Goal: Transaction & Acquisition: Purchase product/service

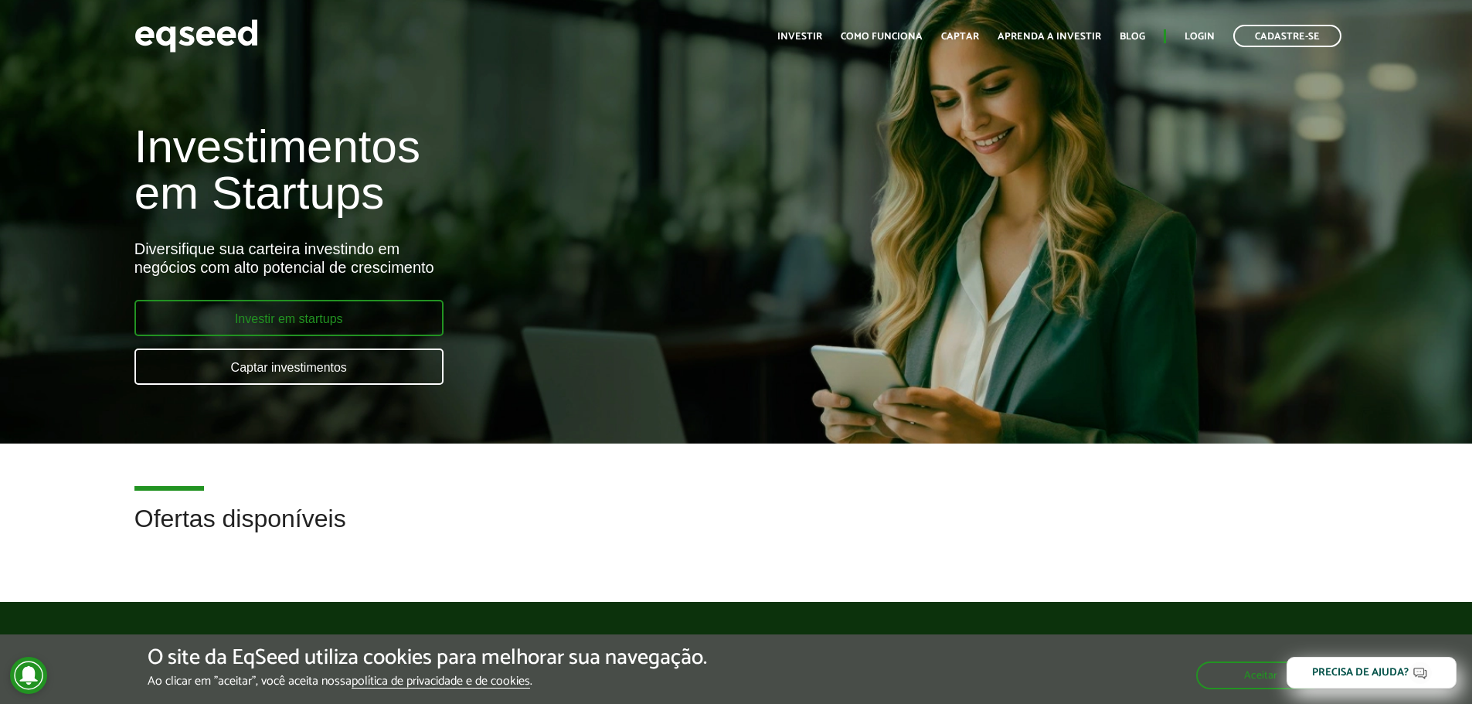
click at [346, 331] on link "Investir em startups" at bounding box center [288, 318] width 309 height 36
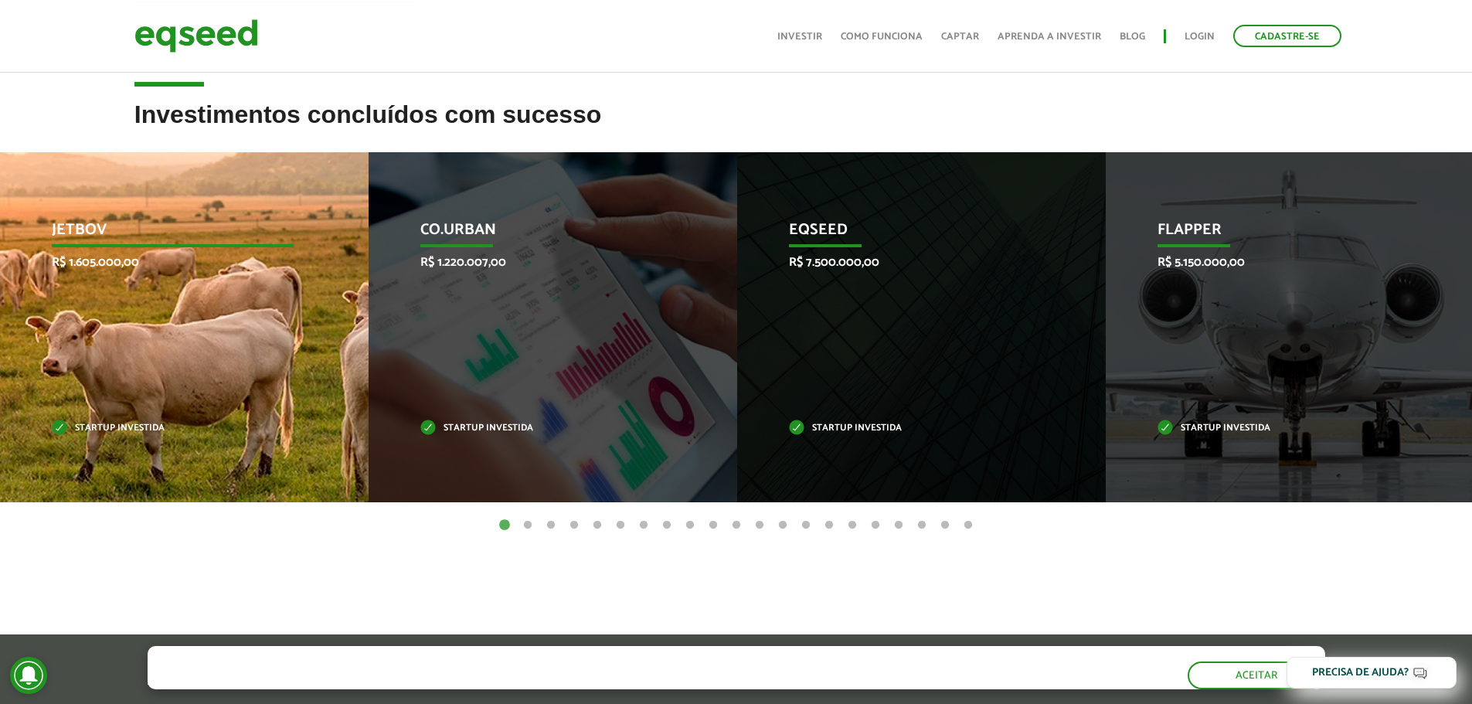
scroll to position [464, 0]
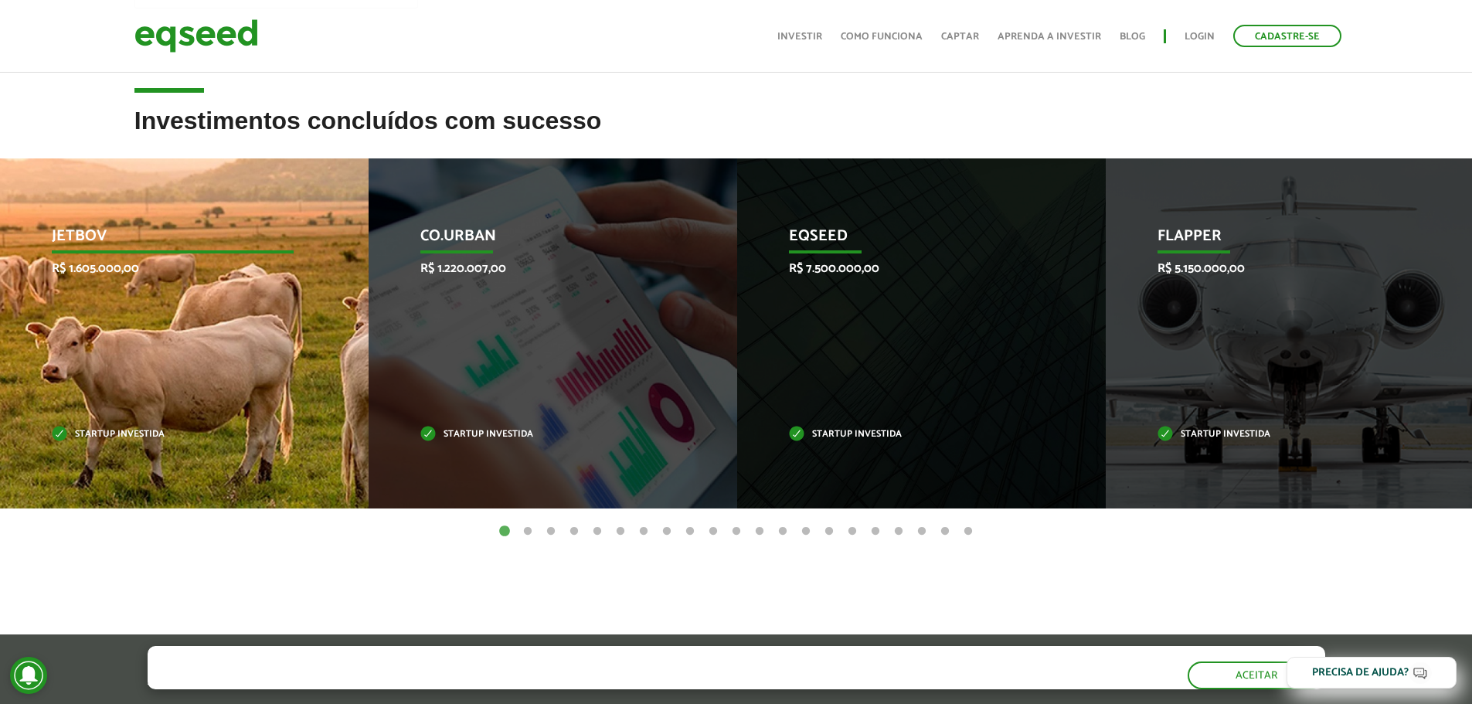
click at [195, 393] on div "JetBov R$ 1.605.000,00 Startup investida" at bounding box center [172, 333] width 345 height 350
click at [168, 266] on p "R$ 1.605.000,00" at bounding box center [173, 268] width 242 height 15
click at [86, 420] on div "JetBov R$ 1.605.000,00 Startup investida" at bounding box center [172, 333] width 345 height 350
drag, startPoint x: 87, startPoint y: 429, endPoint x: 151, endPoint y: 246, distance: 193.0
click at [90, 426] on div "JetBov R$ 1.605.000,00 Startup investida" at bounding box center [172, 333] width 345 height 350
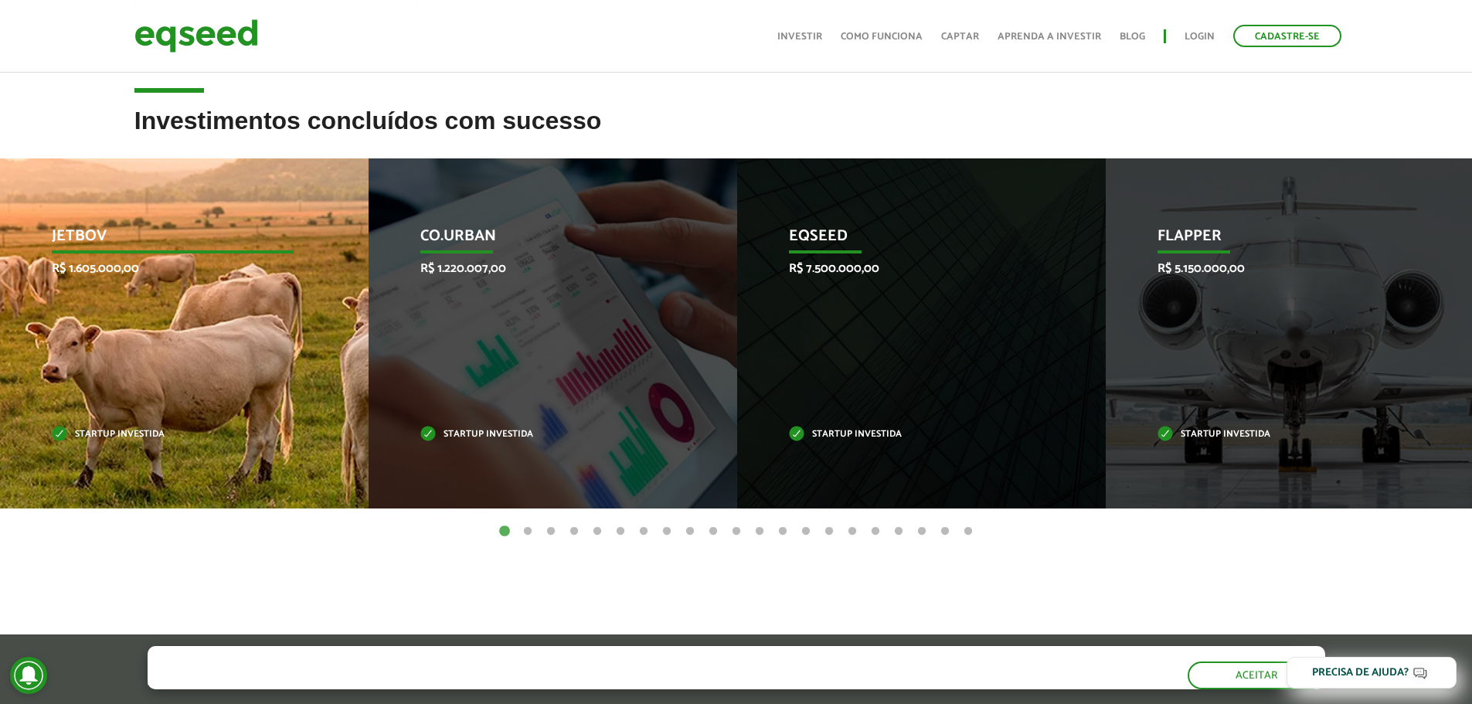
click at [50, 311] on div "JetBov R$ 1.605.000,00 Startup investida" at bounding box center [172, 333] width 345 height 350
click at [165, 223] on div "JetBov R$ 1.605.000,00 Startup investida" at bounding box center [172, 333] width 345 height 350
click at [106, 430] on p "Startup investida" at bounding box center [173, 434] width 242 height 8
click at [139, 256] on div "JetBov R$ 1.605.000,00 Startup investida" at bounding box center [172, 333] width 345 height 350
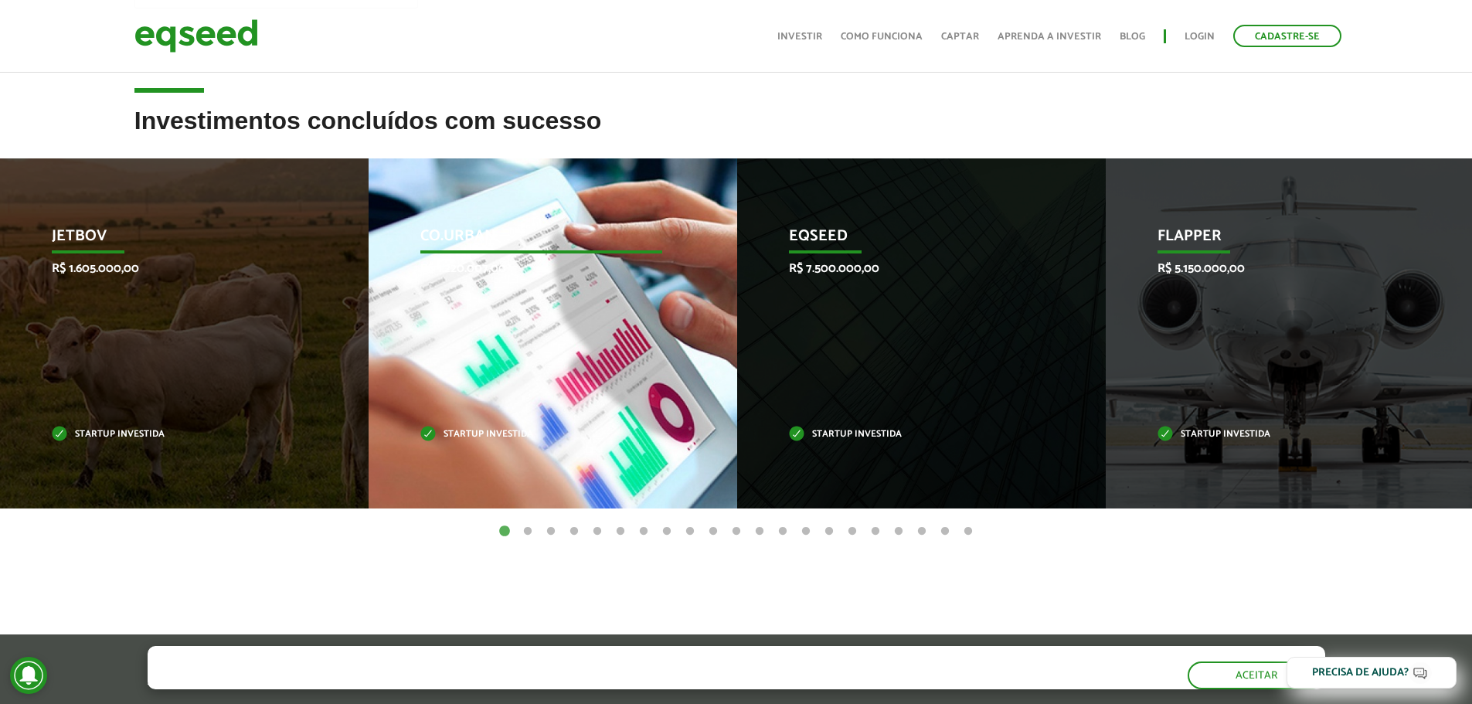
click at [534, 262] on p "R$ 1.220.007,00" at bounding box center [541, 268] width 242 height 15
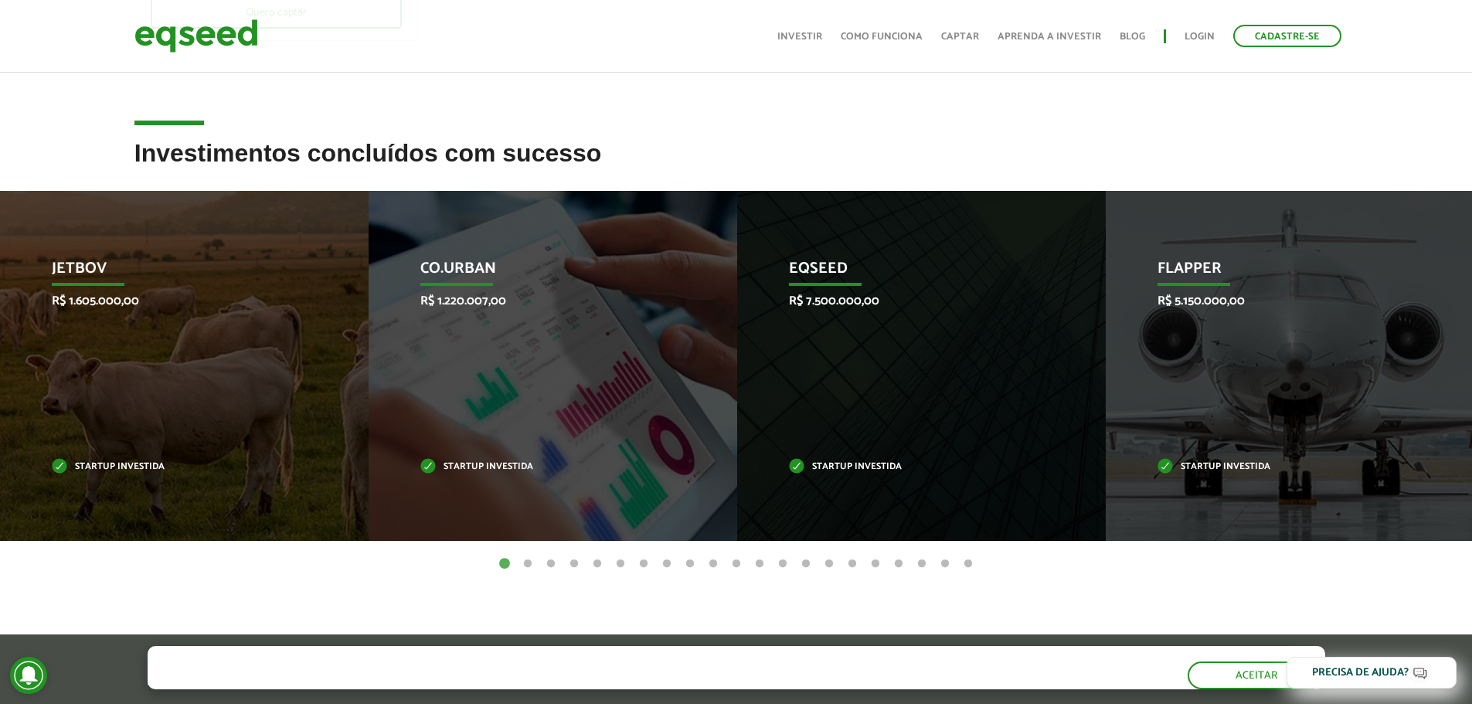
scroll to position [0, 0]
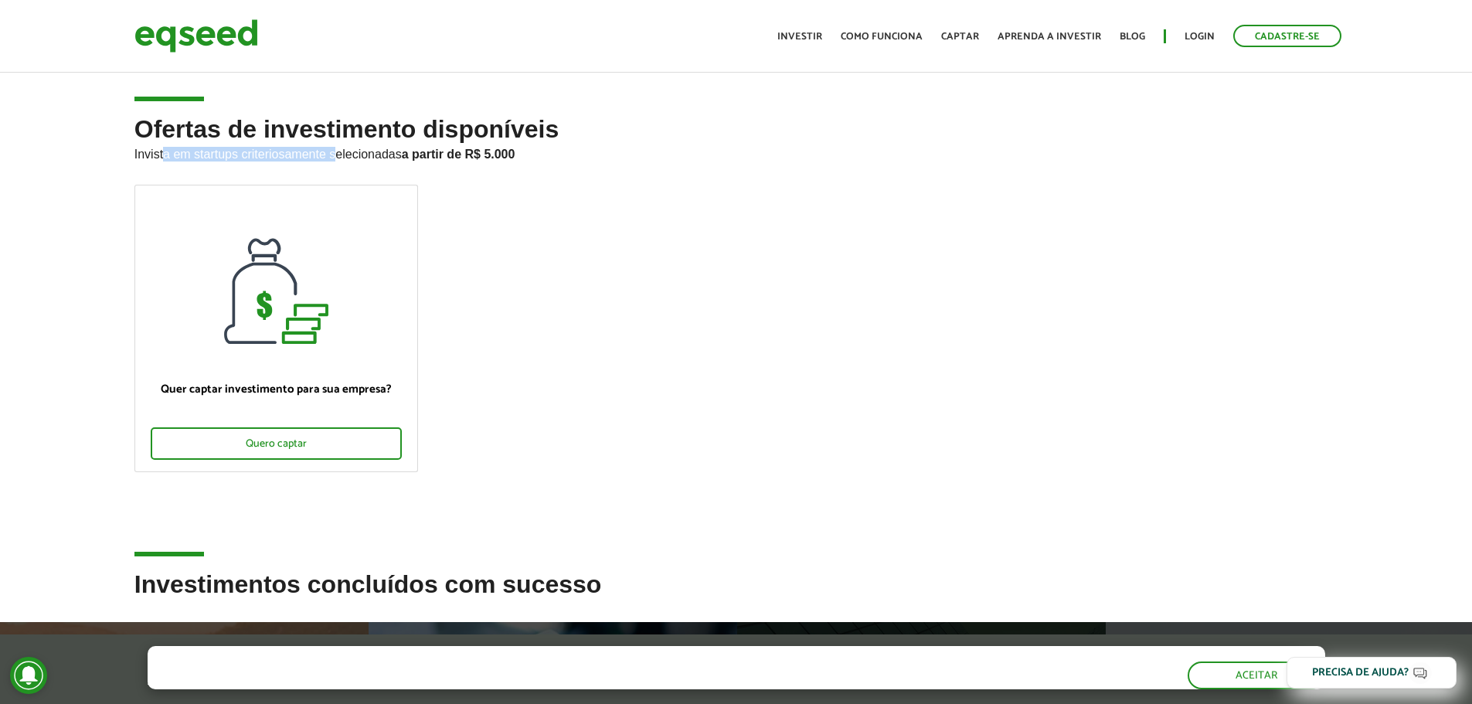
drag, startPoint x: 164, startPoint y: 156, endPoint x: 338, endPoint y: 156, distance: 173.8
click at [338, 156] on p "Invista em startups criteriosamente selecionadas a partir de R$ 5.000" at bounding box center [736, 152] width 1204 height 19
click at [803, 42] on link "Investir" at bounding box center [799, 37] width 45 height 10
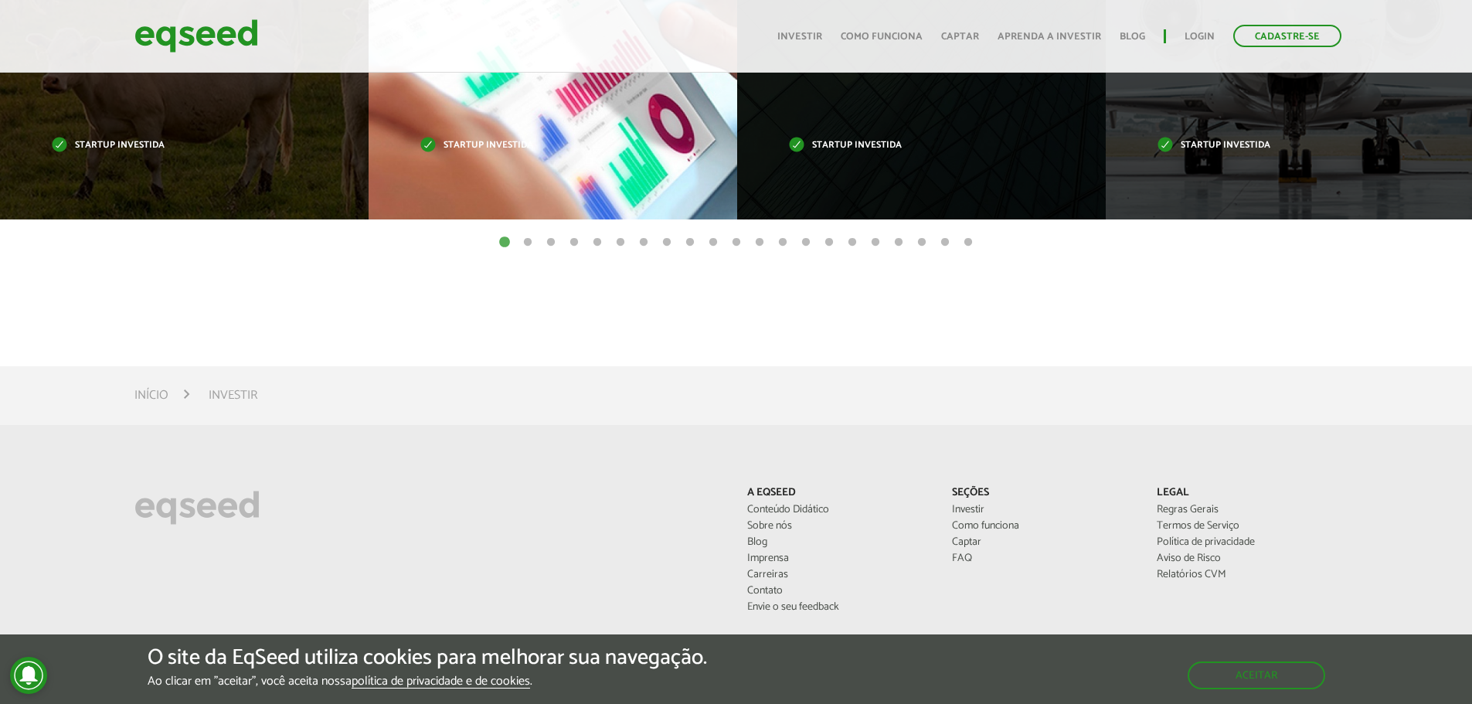
scroll to position [474, 0]
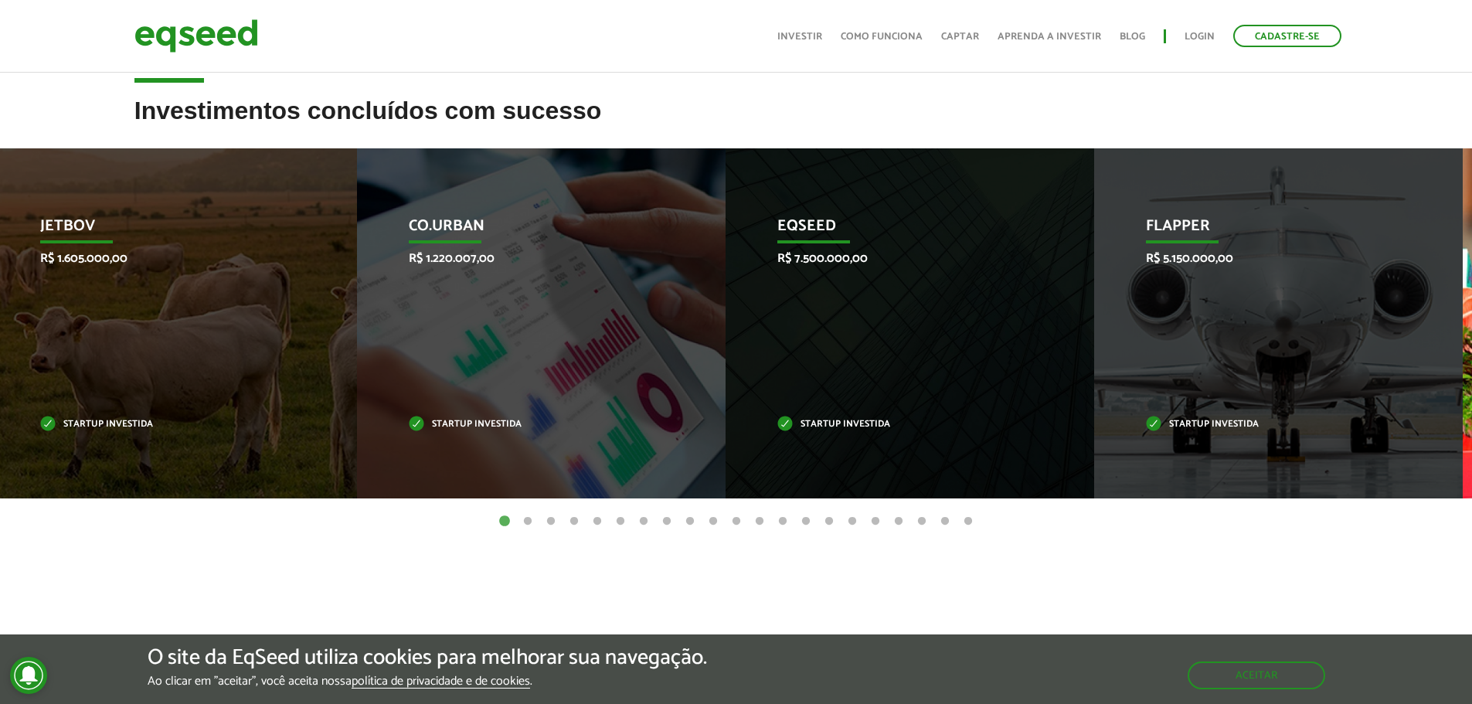
drag, startPoint x: 1355, startPoint y: 372, endPoint x: 961, endPoint y: 352, distance: 394.5
click at [1094, 382] on div "Flapper R$ 5.150.000,00 Startup investida" at bounding box center [1266, 323] width 345 height 350
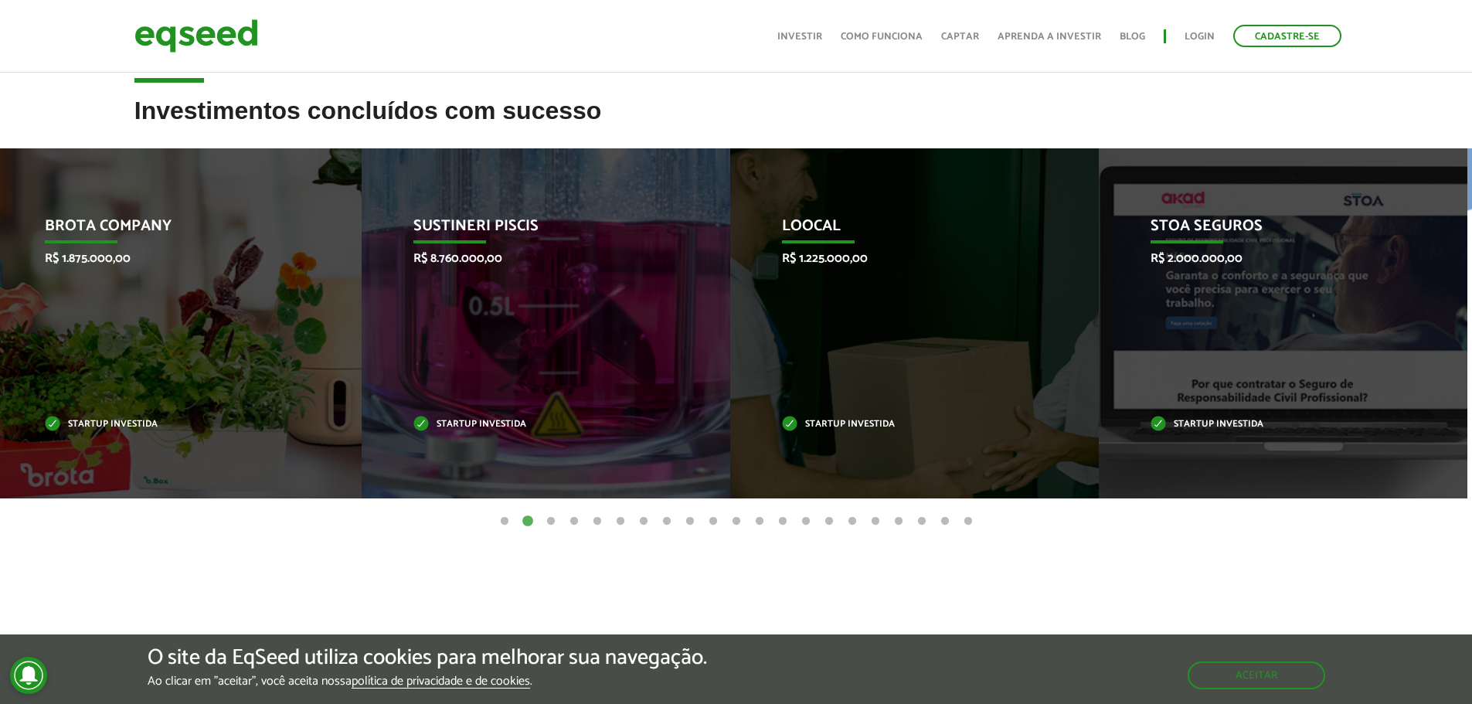
drag, startPoint x: 1300, startPoint y: 365, endPoint x: 395, endPoint y: 331, distance: 906.1
click at [1099, 349] on div "STOA Seguros R$ 2.000.000,00 Startup investida" at bounding box center [1271, 323] width 345 height 350
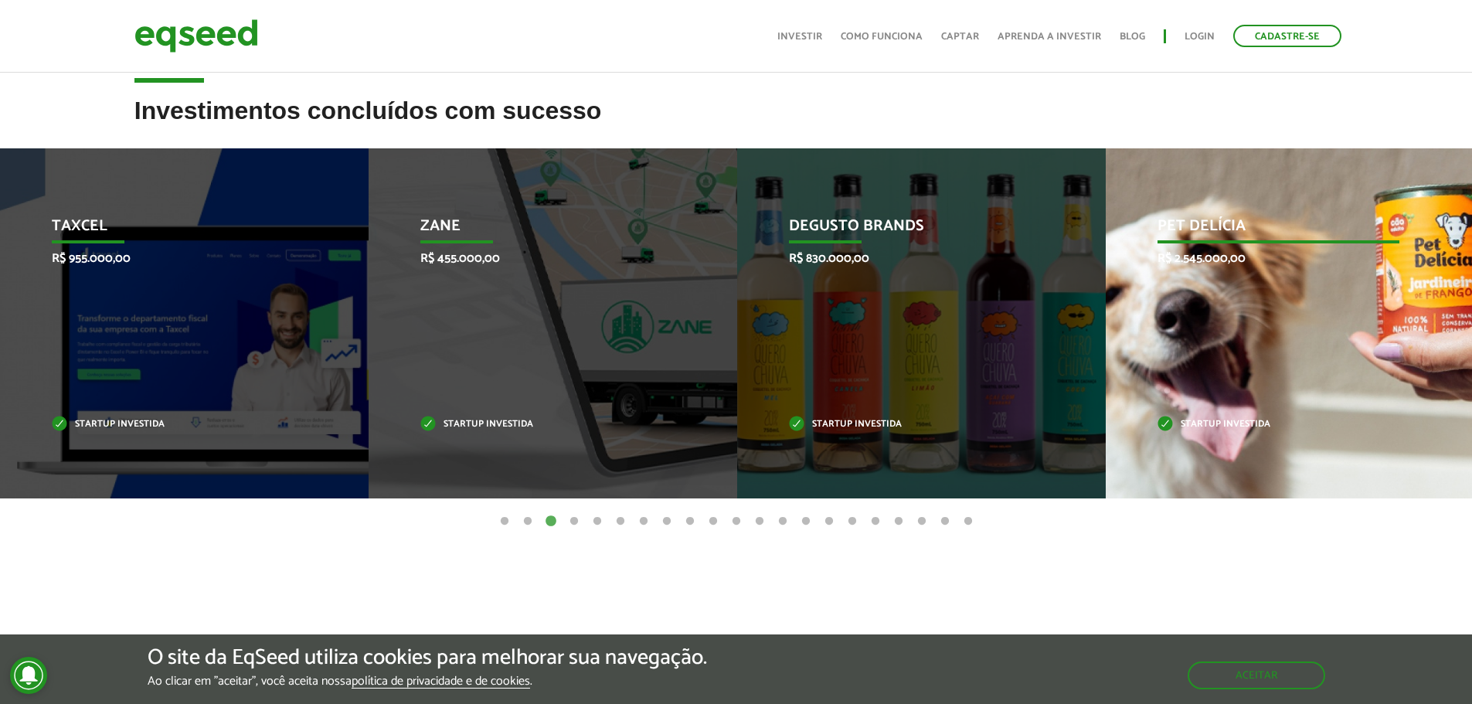
click at [1111, 319] on div "Pet Delícia R$ 2.545.000,00 Startup investida" at bounding box center [1278, 323] width 345 height 350
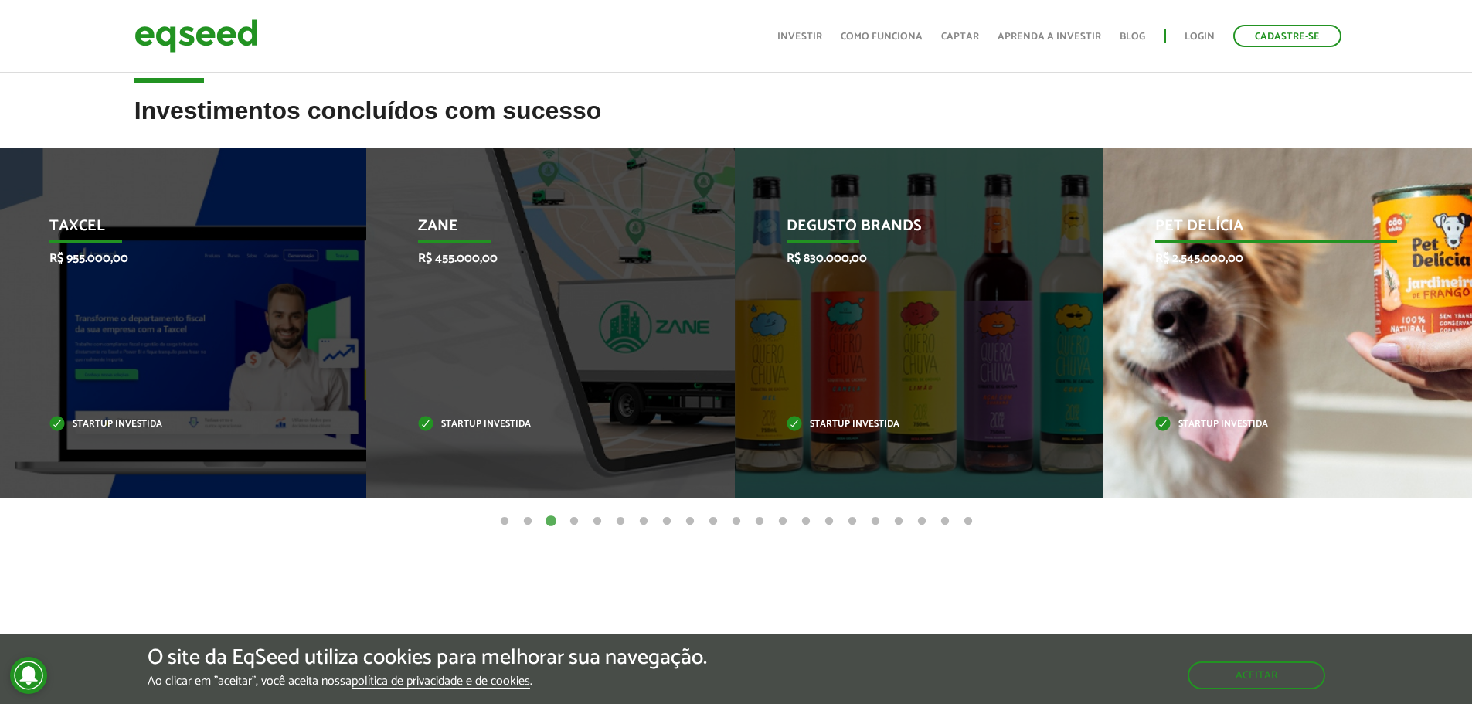
drag, startPoint x: 1232, startPoint y: 337, endPoint x: 267, endPoint y: 324, distance: 965.1
click at [1103, 353] on div "Pet Delícia R$ 2.545.000,00 Startup investida" at bounding box center [1275, 323] width 345 height 350
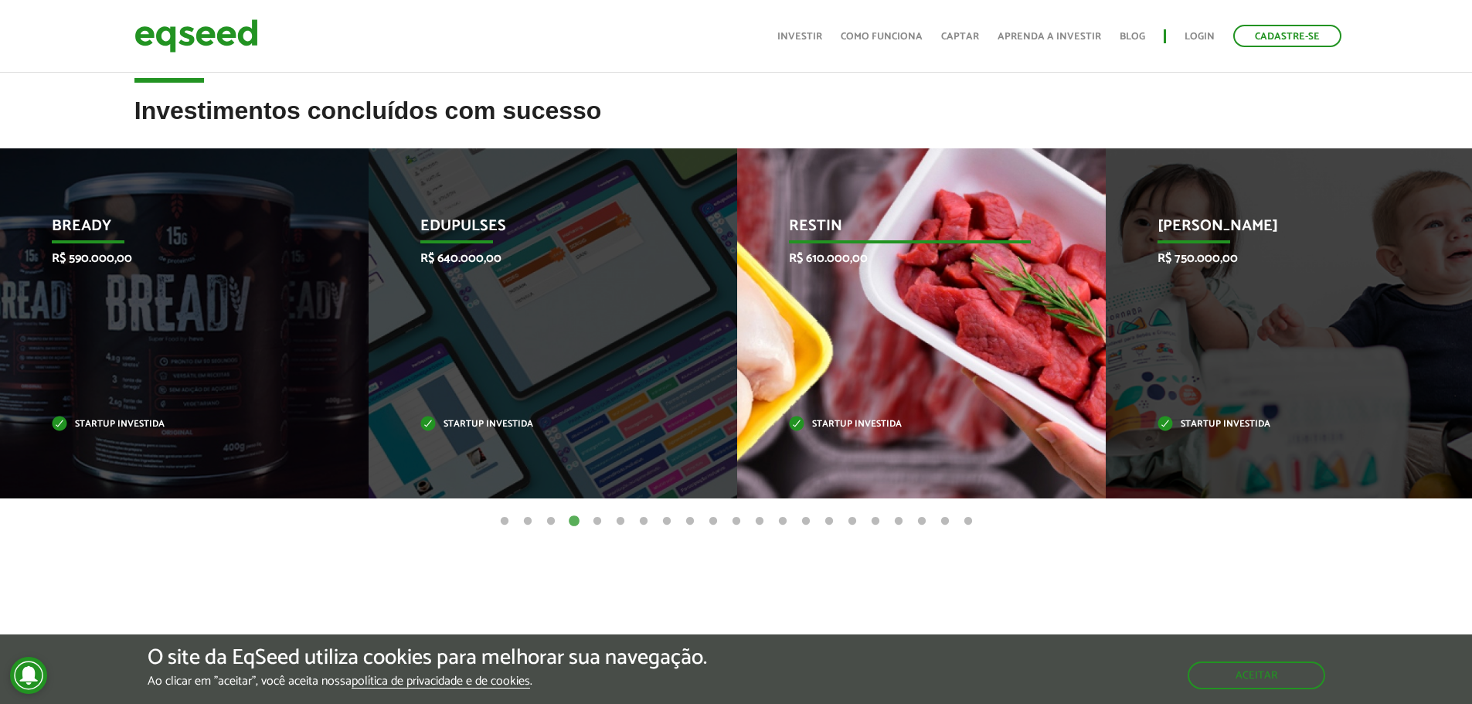
drag, startPoint x: 854, startPoint y: 322, endPoint x: 128, endPoint y: 284, distance: 726.5
click at [737, 301] on div "Restin R$ 610.000,00 Startup investida" at bounding box center [909, 323] width 345 height 350
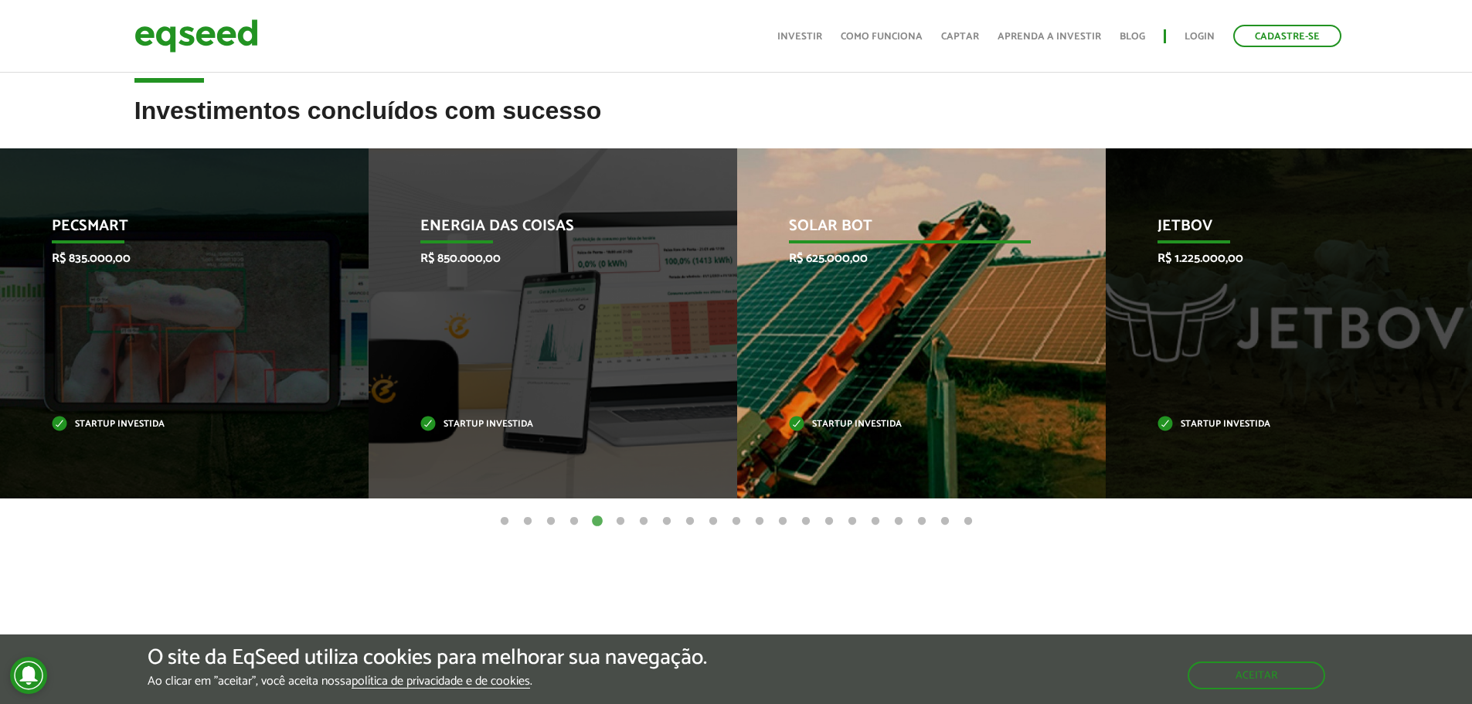
drag, startPoint x: 712, startPoint y: 304, endPoint x: 207, endPoint y: 311, distance: 504.6
click at [737, 318] on div "Solar Bot R$ 625.000,00 Startup investida" at bounding box center [909, 323] width 345 height 350
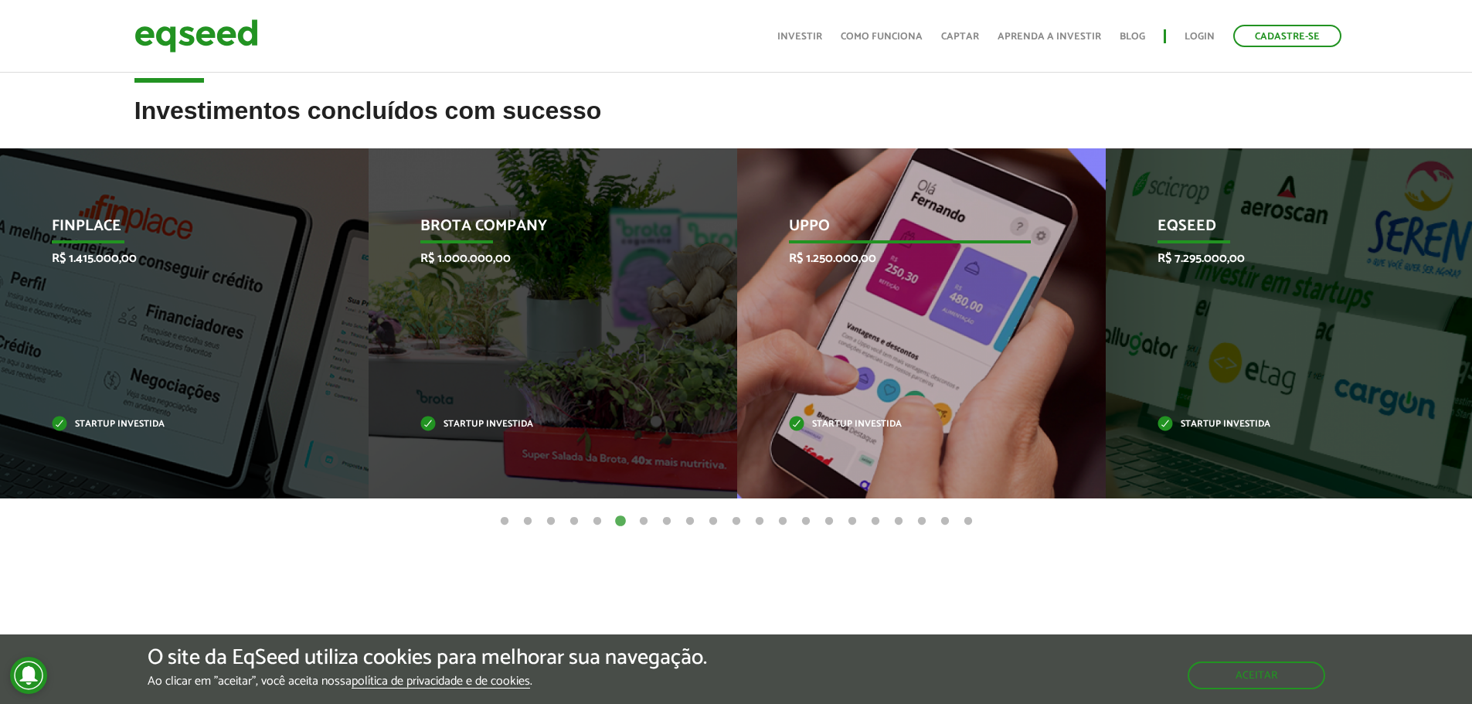
drag, startPoint x: 960, startPoint y: 310, endPoint x: 255, endPoint y: 315, distance: 705.4
click at [737, 330] on div "Uppo R$ 1.250.000,00 Startup investida" at bounding box center [909, 323] width 345 height 350
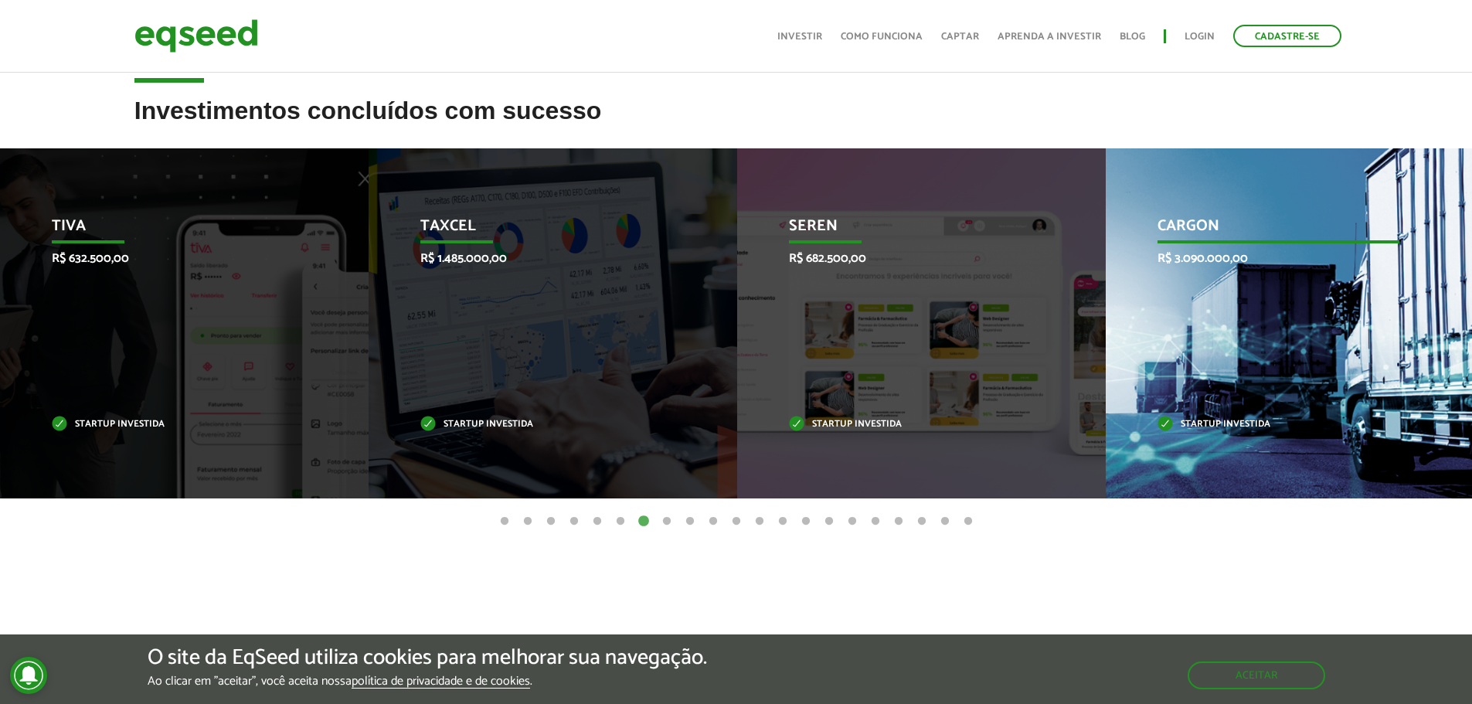
drag, startPoint x: 905, startPoint y: 316, endPoint x: 369, endPoint y: 331, distance: 537.2
click at [737, 340] on li "Seren R$ 682.500,00 Startup investida" at bounding box center [921, 323] width 369 height 350
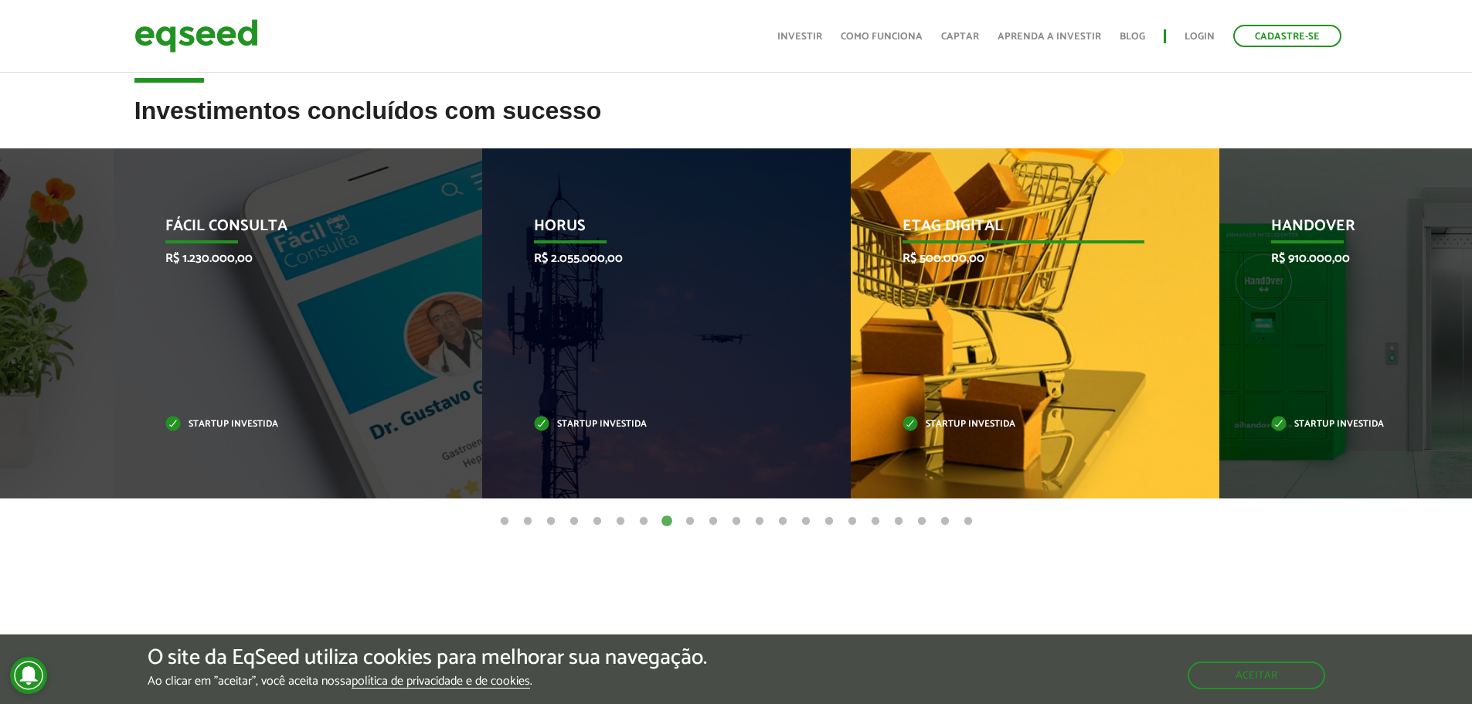
drag, startPoint x: 868, startPoint y: 345, endPoint x: 335, endPoint y: 338, distance: 533.1
click at [851, 356] on div "Etag Digital R$ 500.000,00 Startup investida" at bounding box center [1023, 323] width 345 height 350
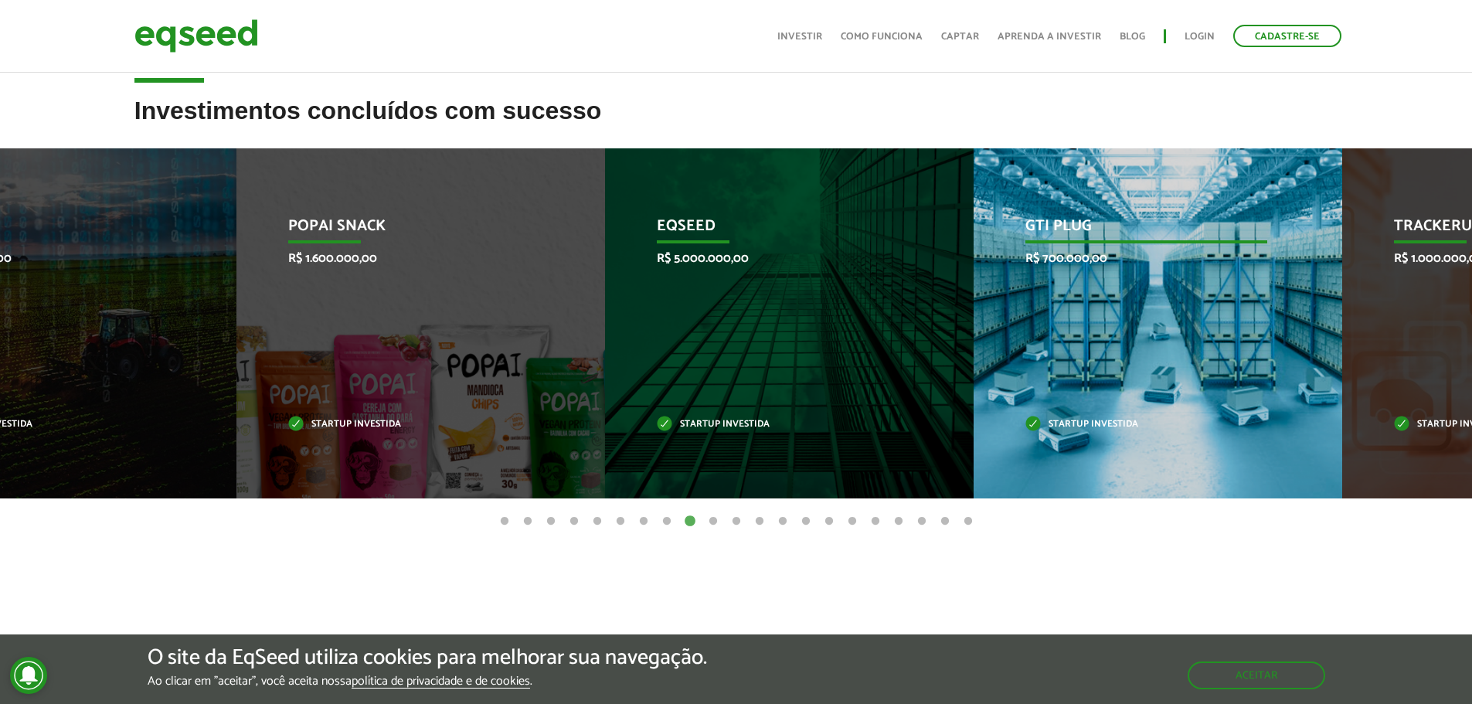
drag, startPoint x: 690, startPoint y: 352, endPoint x: 556, endPoint y: 309, distance: 140.5
click at [527, 355] on li "Popai Snack R$ 1.600.000,00 Startup investida" at bounding box center [420, 323] width 369 height 350
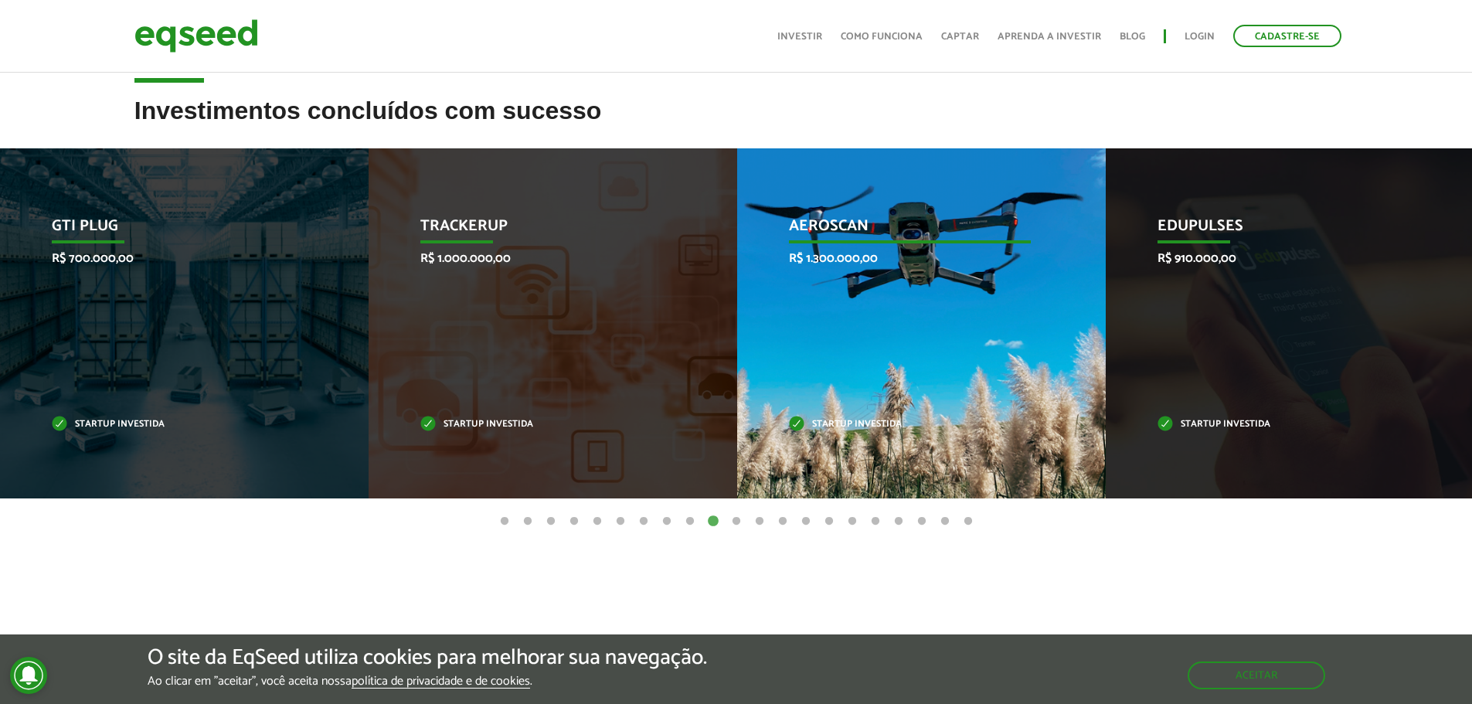
click at [737, 301] on div "Aeroscan R$ 1.300.000,00 Startup investida" at bounding box center [909, 323] width 345 height 350
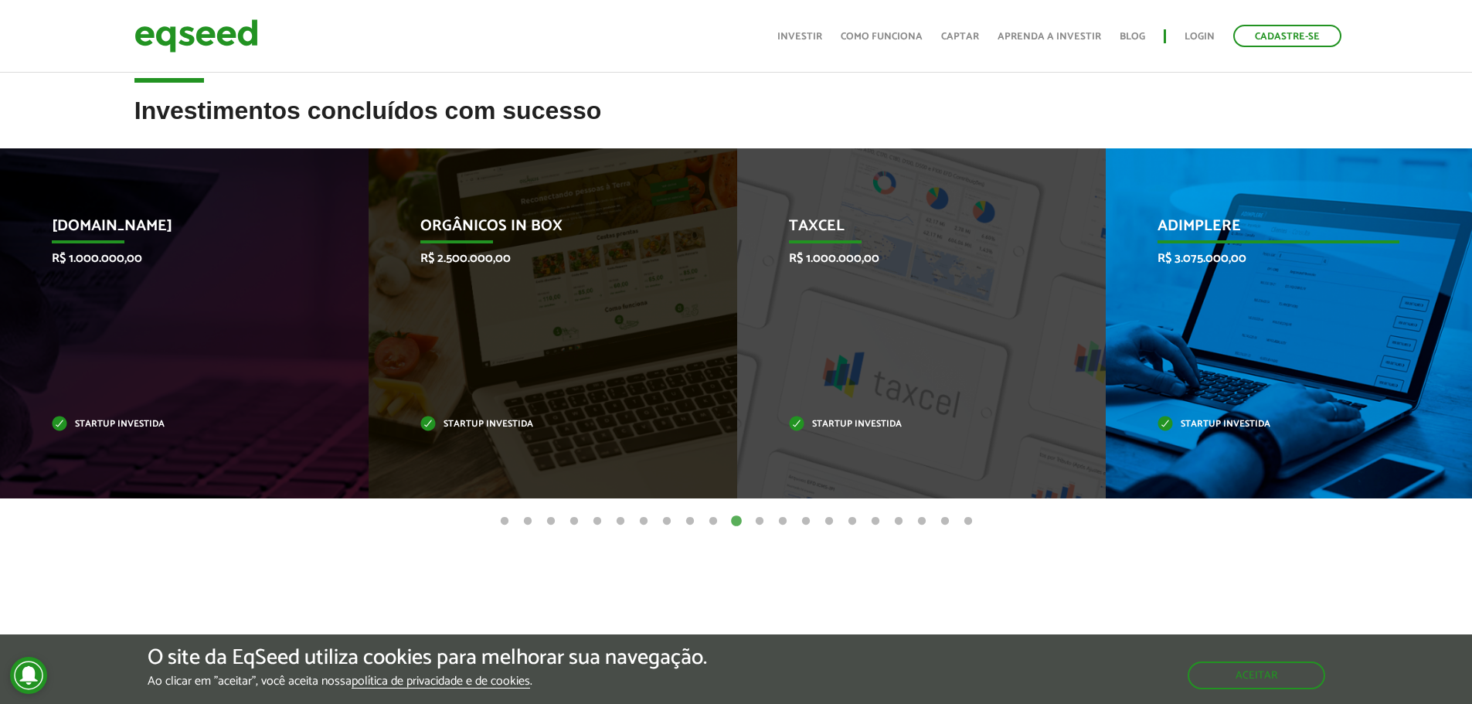
drag, startPoint x: 1045, startPoint y: 217, endPoint x: 610, endPoint y: 252, distance: 437.1
click at [737, 248] on li "Taxcel R$ 1.000.000,00 Startup investida" at bounding box center [921, 323] width 369 height 350
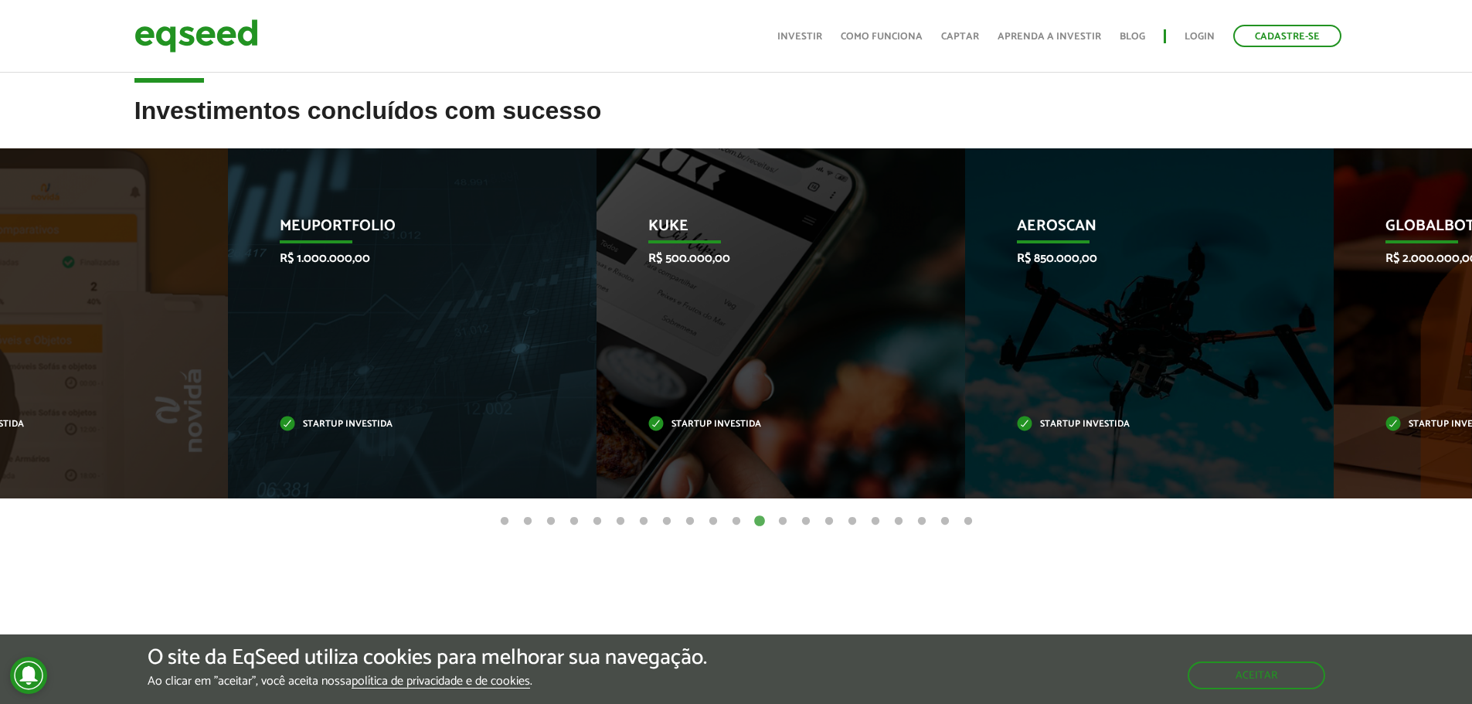
drag, startPoint x: 1028, startPoint y: 287, endPoint x: 686, endPoint y: 287, distance: 342.3
click at [965, 292] on div "Aeroscan R$ 850.000,00 Startup investida" at bounding box center [1137, 323] width 345 height 350
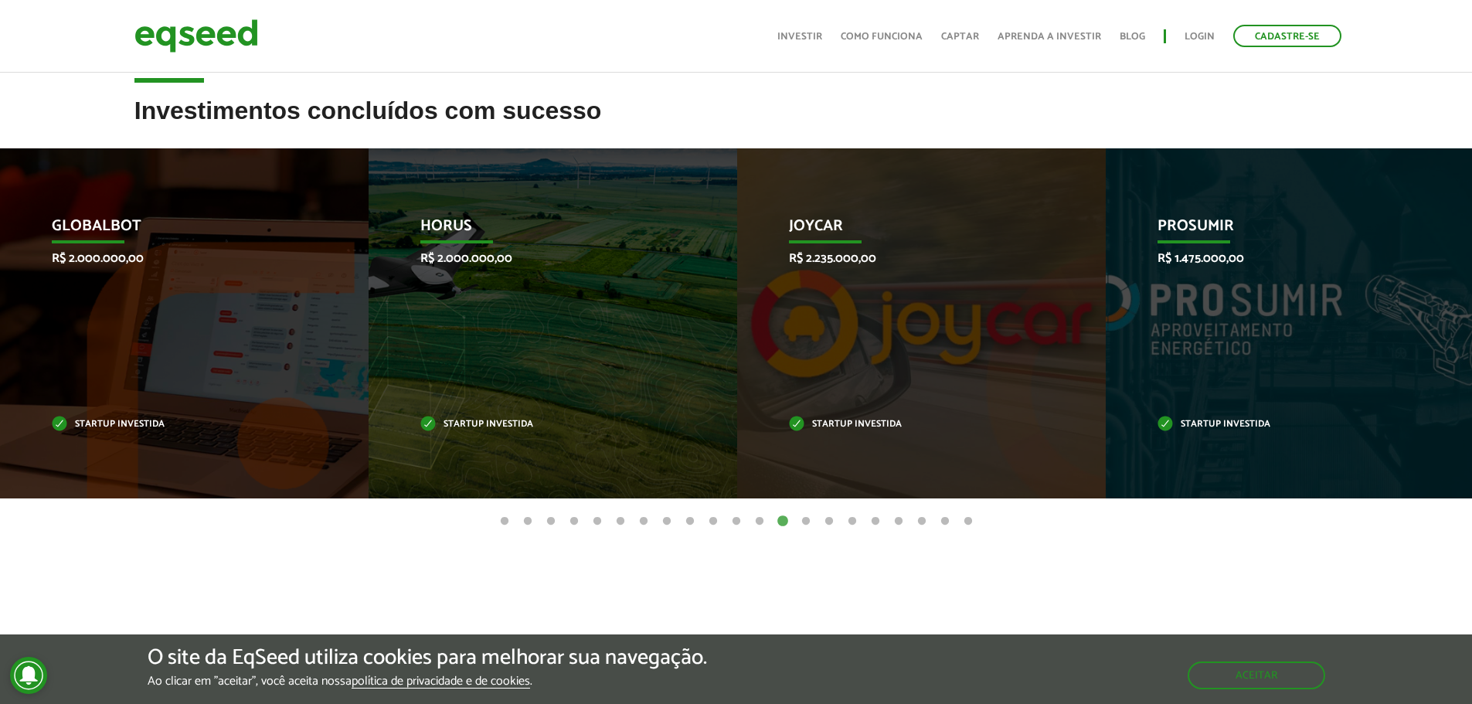
click at [797, 46] on ul "Início Investir Como funciona Captar Aprenda a investir Blog Login Cadastre-se" at bounding box center [1059, 36] width 579 height 22
click at [790, 46] on ul "Início Investir Como funciona Captar Aprenda a investir Blog Login Cadastre-se" at bounding box center [1059, 36] width 579 height 22
click at [805, 35] on link "Investir" at bounding box center [799, 37] width 45 height 10
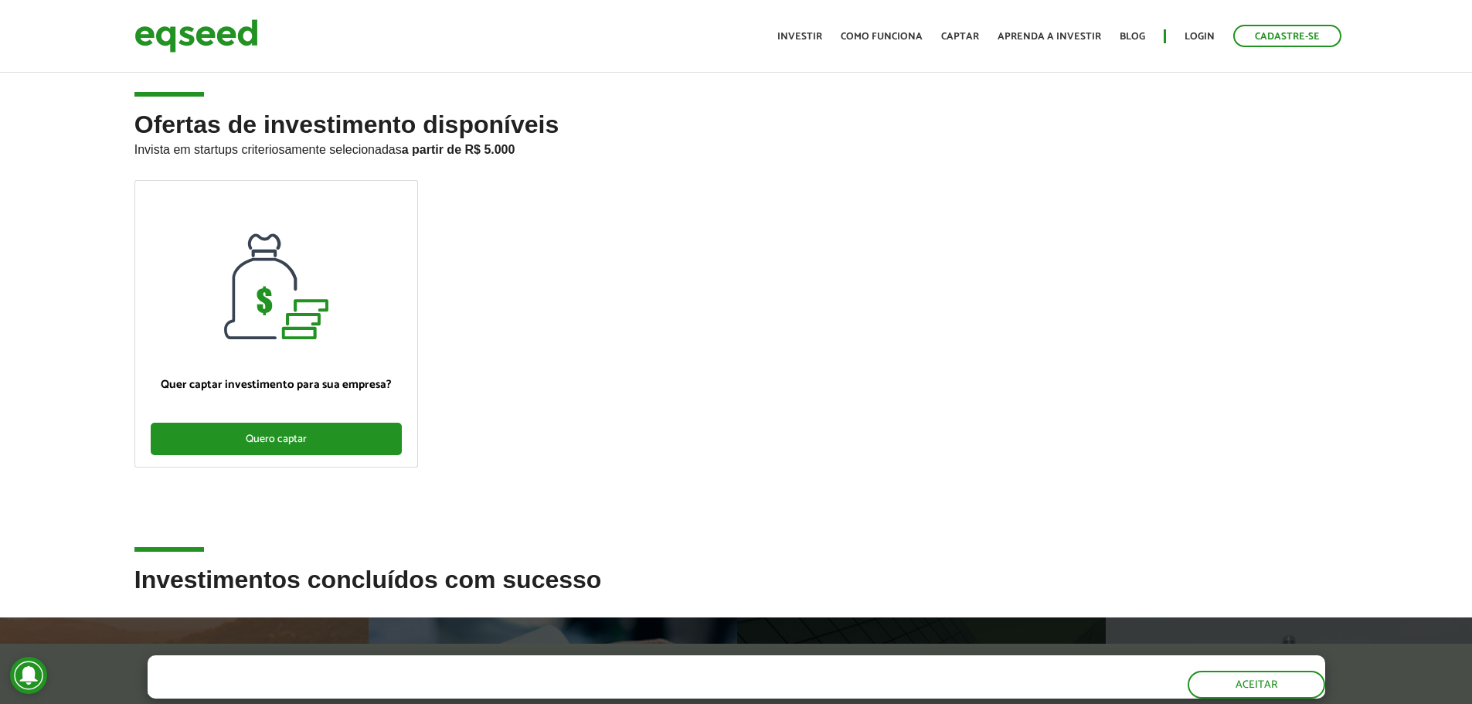
scroll to position [386, 0]
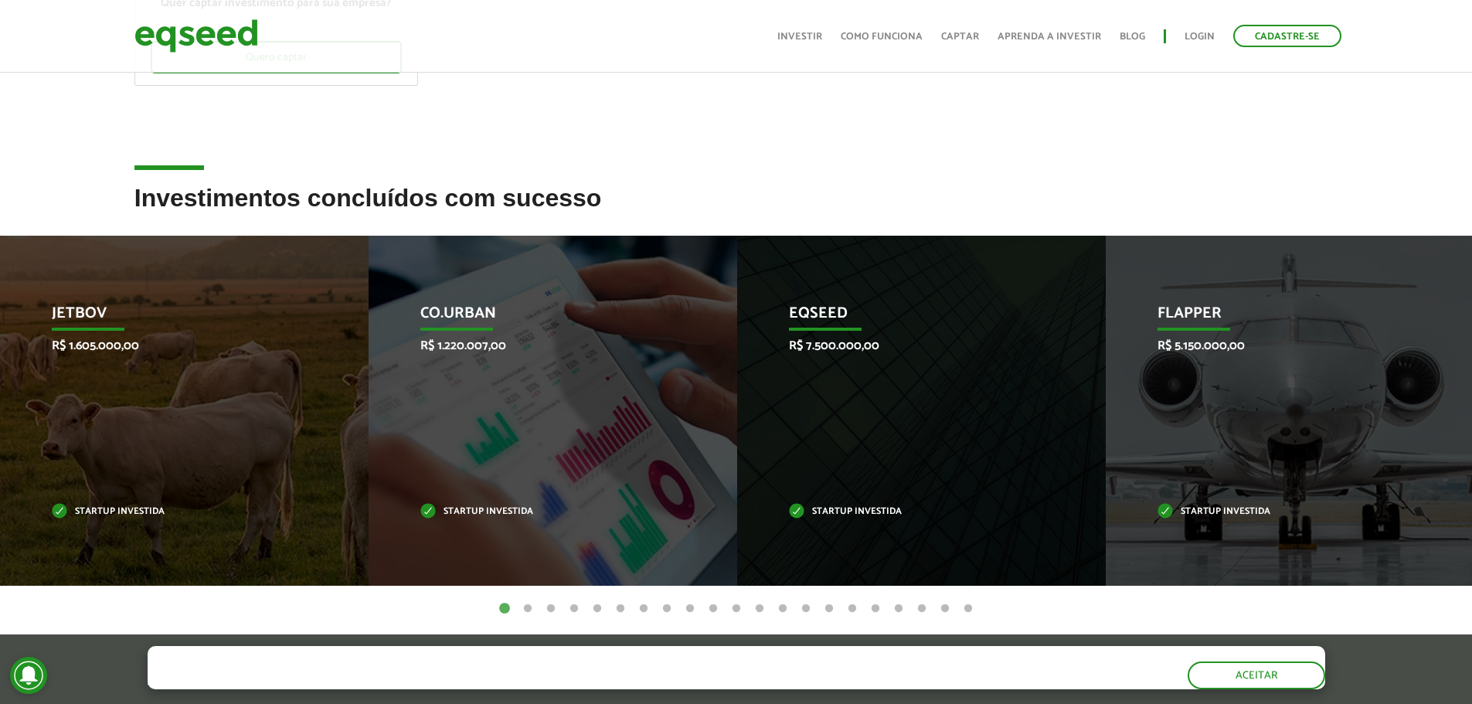
click at [352, 437] on li "JetBov R$ 1.605.000,00 Startup investida" at bounding box center [184, 411] width 369 height 350
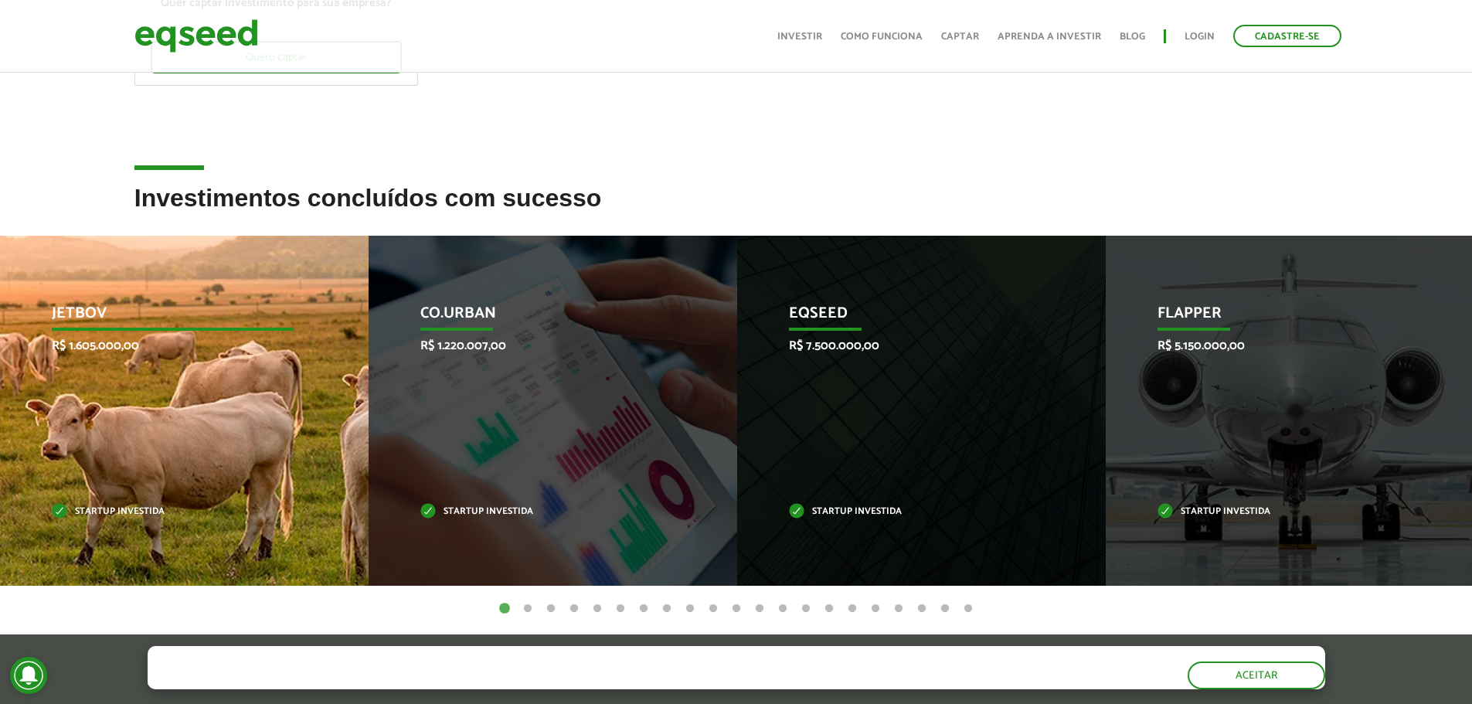
drag, startPoint x: 280, startPoint y: 437, endPoint x: 190, endPoint y: 463, distance: 93.4
click at [277, 437] on div "JetBov R$ 1.605.000,00 Startup investida" at bounding box center [172, 411] width 345 height 350
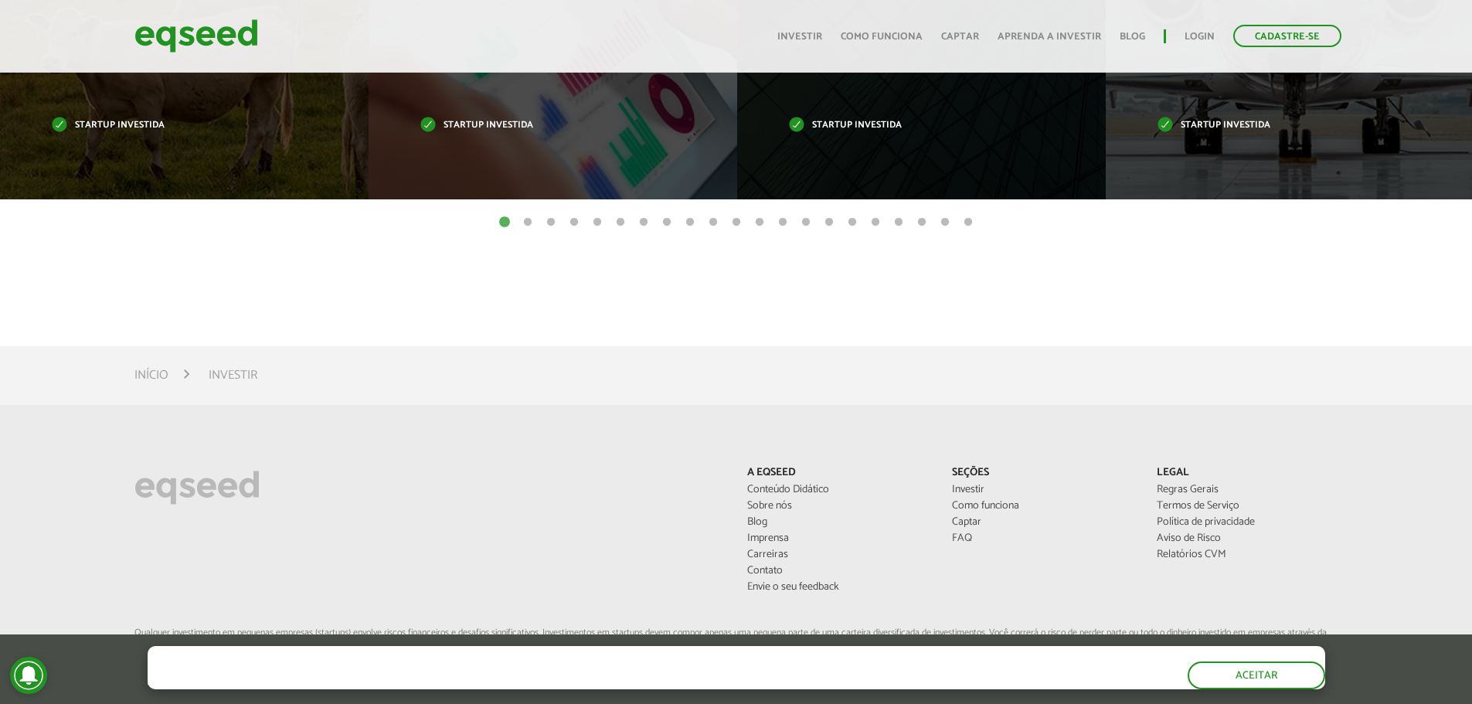
scroll to position [1014, 0]
